Goal: Transaction & Acquisition: Purchase product/service

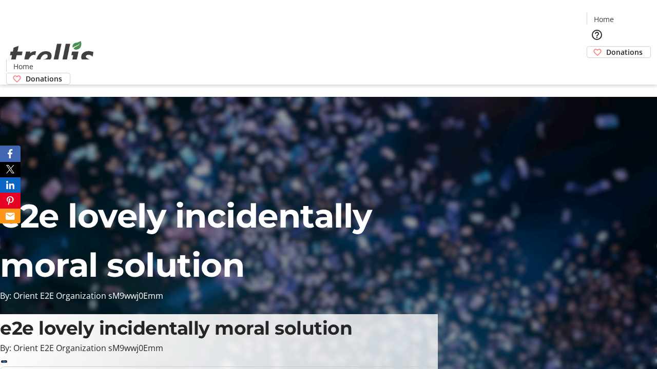
click at [606, 47] on span "Donations" at bounding box center [624, 52] width 36 height 11
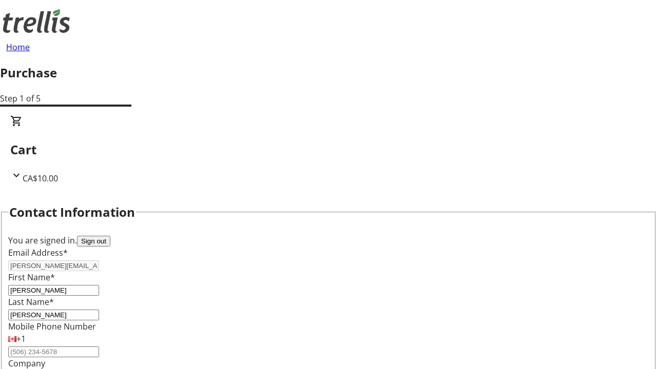
select select "BC"
select select "CA"
type input "Kelowna"
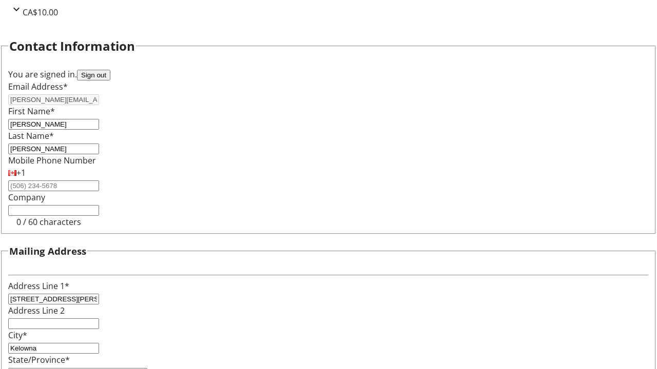
type input "V1Y 0C2"
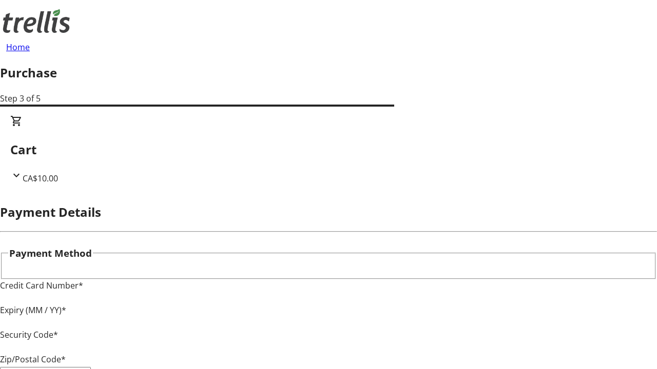
type input "V1Y 0C2"
